Goal: Information Seeking & Learning: Understand process/instructions

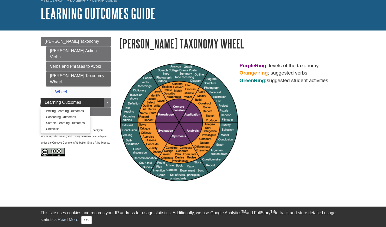
scroll to position [28, 0]
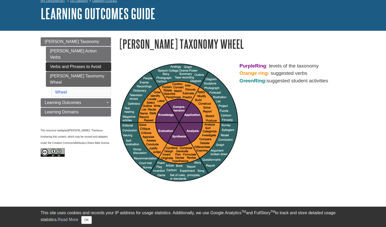
click at [66, 62] on link "Verbs and Phrases to Avoid" at bounding box center [78, 66] width 65 height 9
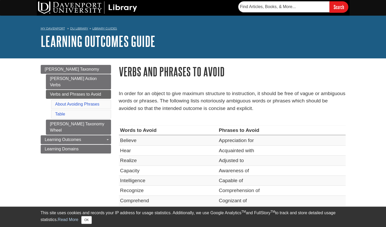
click at [80, 110] on li "Table" at bounding box center [81, 114] width 60 height 9
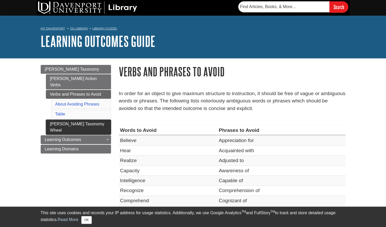
click at [80, 120] on link "[PERSON_NAME] Taxonomy Wheel" at bounding box center [78, 127] width 65 height 15
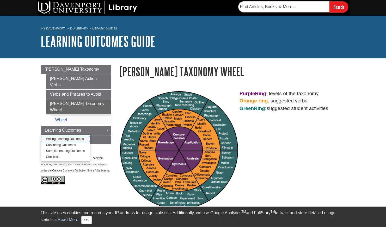
click at [75, 136] on link "Writing Learning Outcomes" at bounding box center [65, 139] width 49 height 6
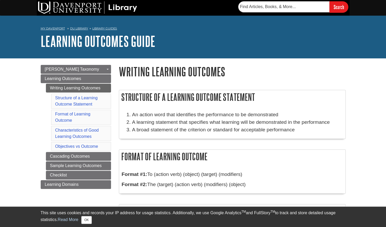
click at [75, 124] on li "Format of Learning Outcome" at bounding box center [81, 117] width 60 height 15
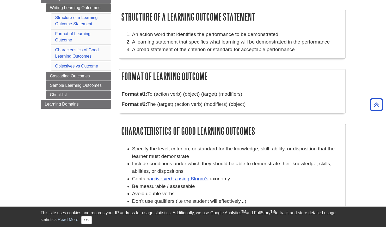
scroll to position [78, 0]
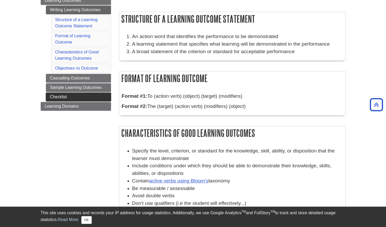
click at [76, 93] on link "Checklist" at bounding box center [78, 97] width 65 height 9
